Goal: Subscribe to service/newsletter

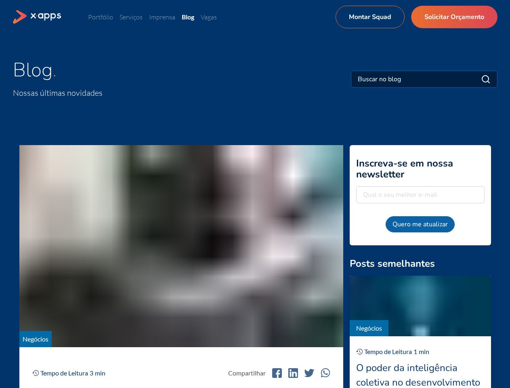
click at [420, 224] on button "Quero me atualizar" at bounding box center [420, 224] width 69 height 16
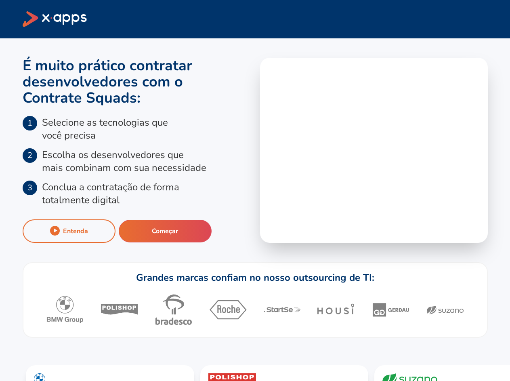
click at [255, 190] on div "É muito [PERSON_NAME] contratar desenvolvedores com o Contrate Squads : 1 Selec…" at bounding box center [255, 140] width 465 height 204
click at [72, 231] on div "Entenda" at bounding box center [75, 230] width 25 height 9
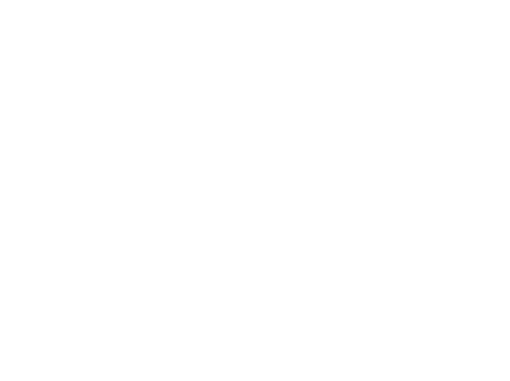
click at [255, 0] on html at bounding box center [255, 0] width 510 height 0
click at [23, 0] on html at bounding box center [255, 0] width 510 height 0
click at [490, 0] on html at bounding box center [258, 0] width 517 height 0
